Goal: Information Seeking & Learning: Find specific fact

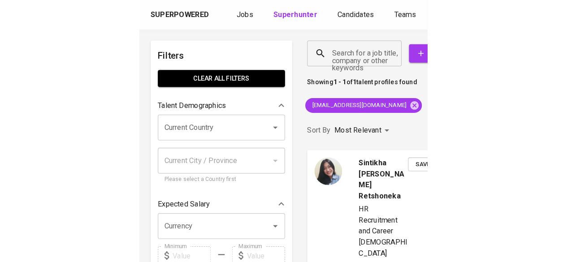
scroll to position [45, 0]
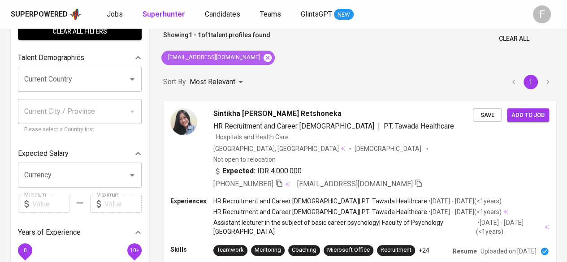
click at [264, 59] on icon at bounding box center [268, 57] width 8 height 8
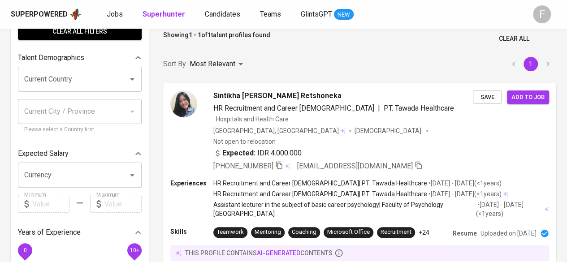
click at [272, 16] on input "Search for a job title, company or other keywords" at bounding box center [317, 7] width 264 height 17
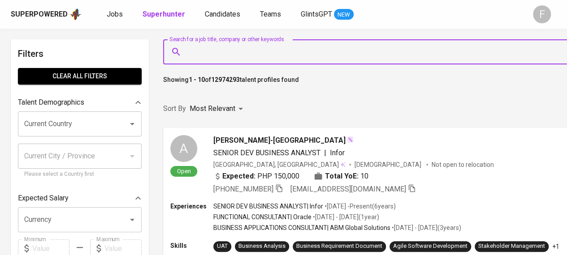
paste input "[EMAIL_ADDRESS][DOMAIN_NAME]"
type input "[EMAIL_ADDRESS][DOMAIN_NAME]"
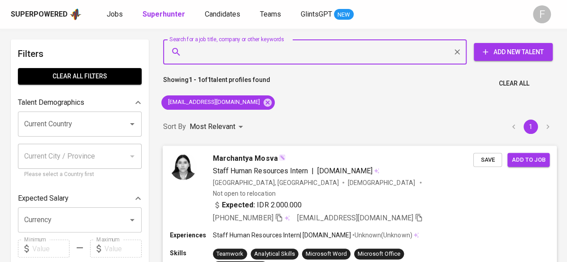
click at [280, 212] on span "[PHONE_NUMBER]" at bounding box center [248, 217] width 70 height 11
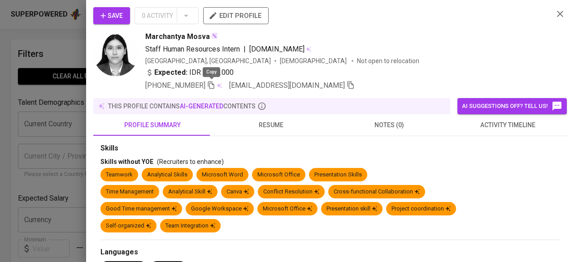
click at [210, 82] on icon "button" at bounding box center [211, 85] width 8 height 8
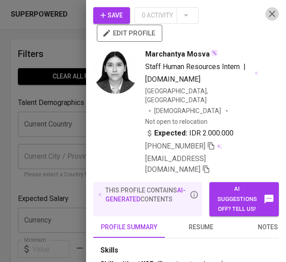
drag, startPoint x: 263, startPoint y: 17, endPoint x: 238, endPoint y: 3, distance: 28.3
click at [267, 17] on icon "button" at bounding box center [272, 14] width 11 height 11
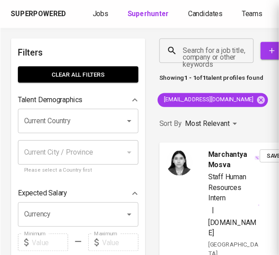
scroll to position [146, 0]
